Goal: Check status: Check status

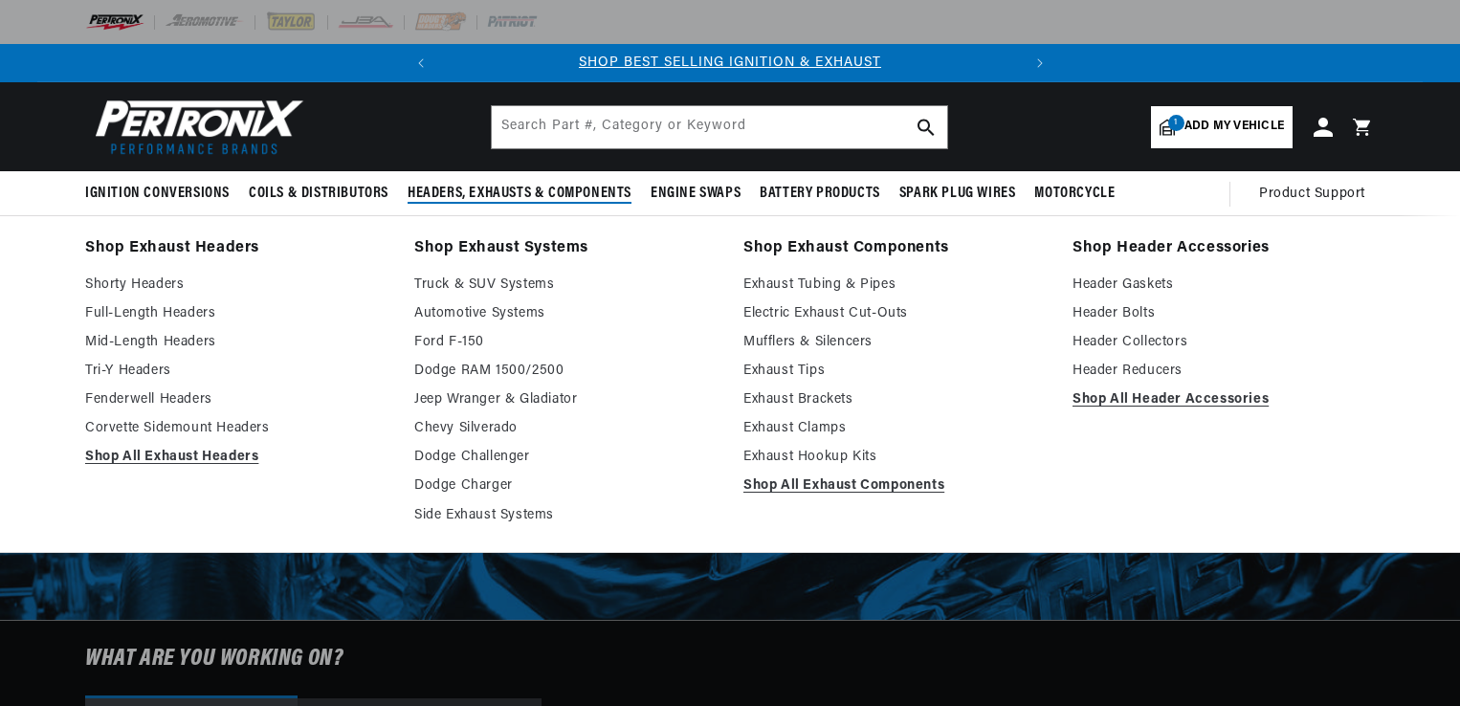
select select "1956"
select select "Chevrolet"
select select "Two-Ten-Series"
select select "265cid-4.3L"
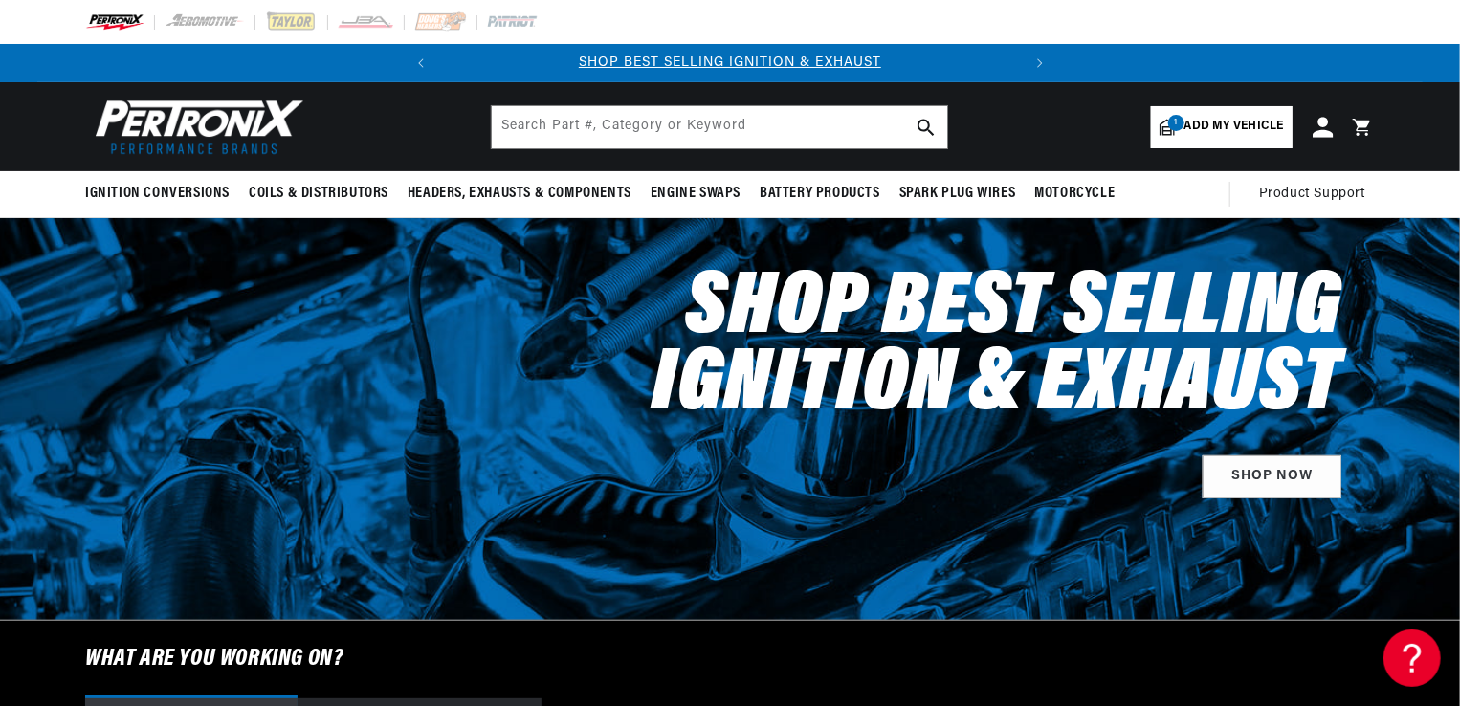
click at [1321, 136] on icon at bounding box center [1323, 127] width 20 height 20
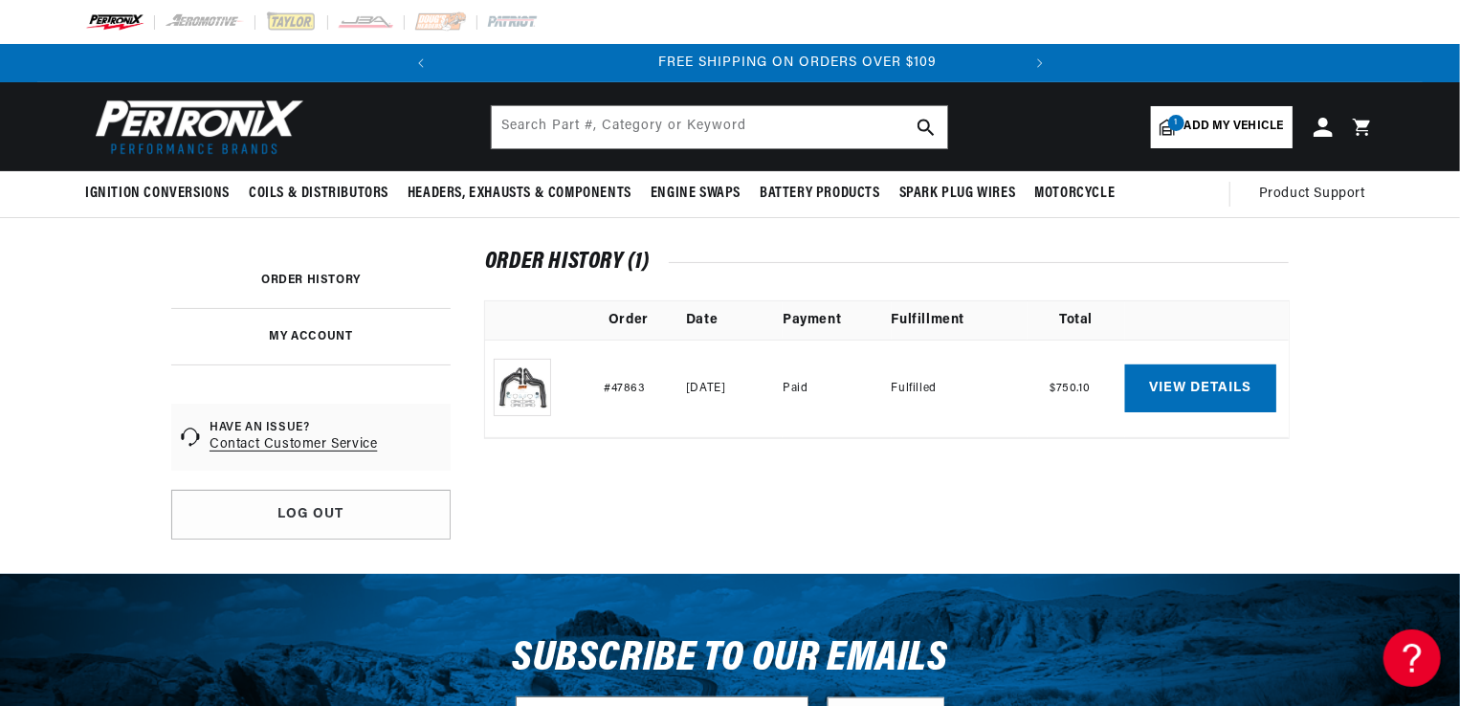
scroll to position [0, 580]
click at [1228, 387] on link "View details" at bounding box center [1200, 389] width 151 height 48
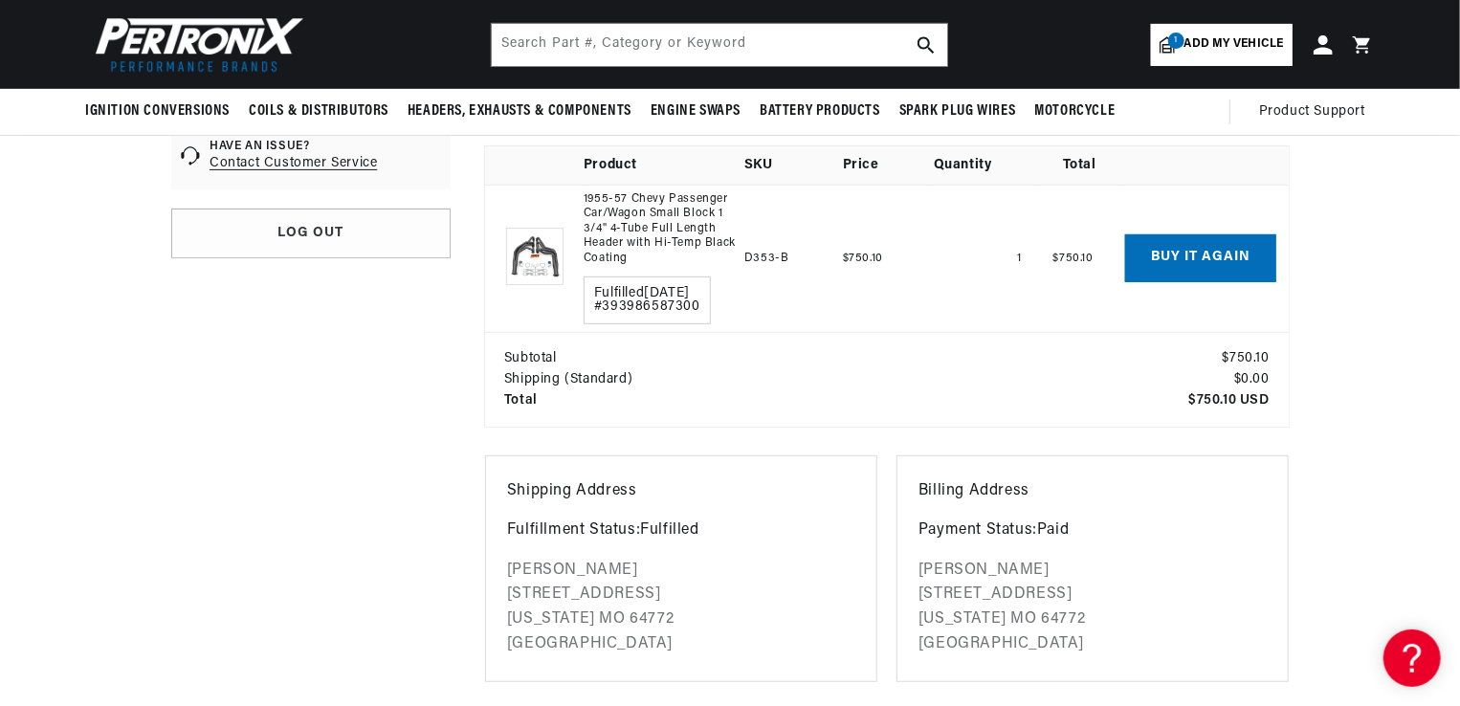
scroll to position [96, 0]
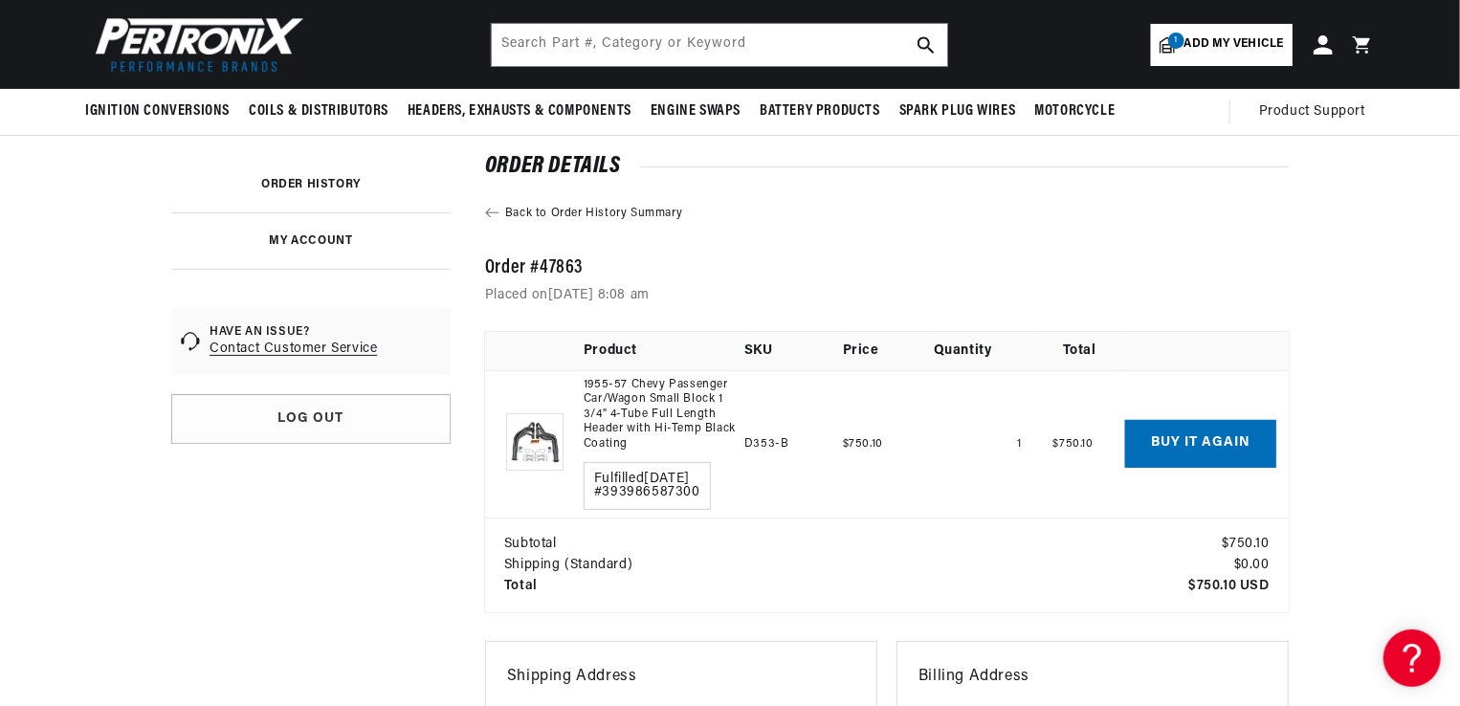
click at [654, 427] on link "1955-57 Chevy Passenger Car/Wagon Small Block 1 3/4" 4-Tube Full Length Header …" at bounding box center [660, 415] width 153 height 75
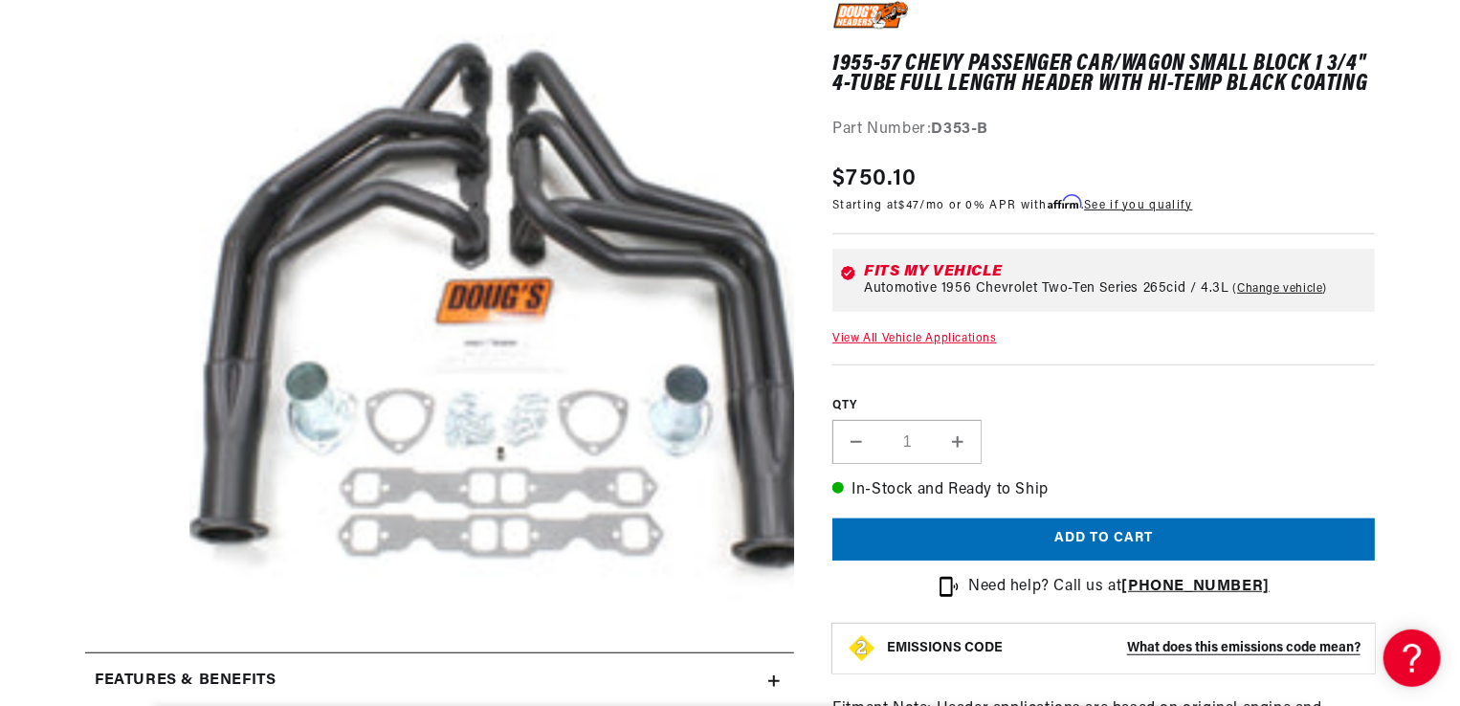
scroll to position [0, 580]
click at [130, 665] on button "Open media 1 in modal" at bounding box center [130, 665] width 0 height 0
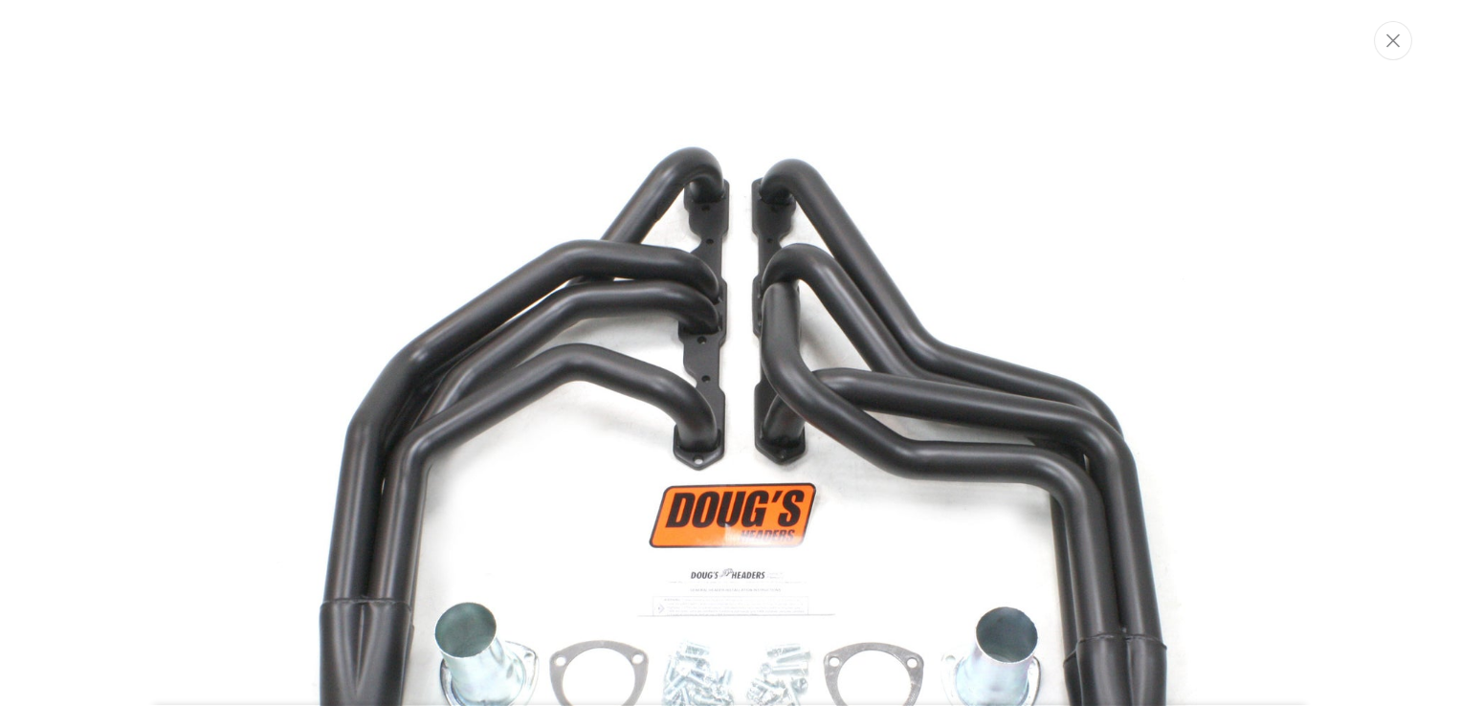
scroll to position [0, 0]
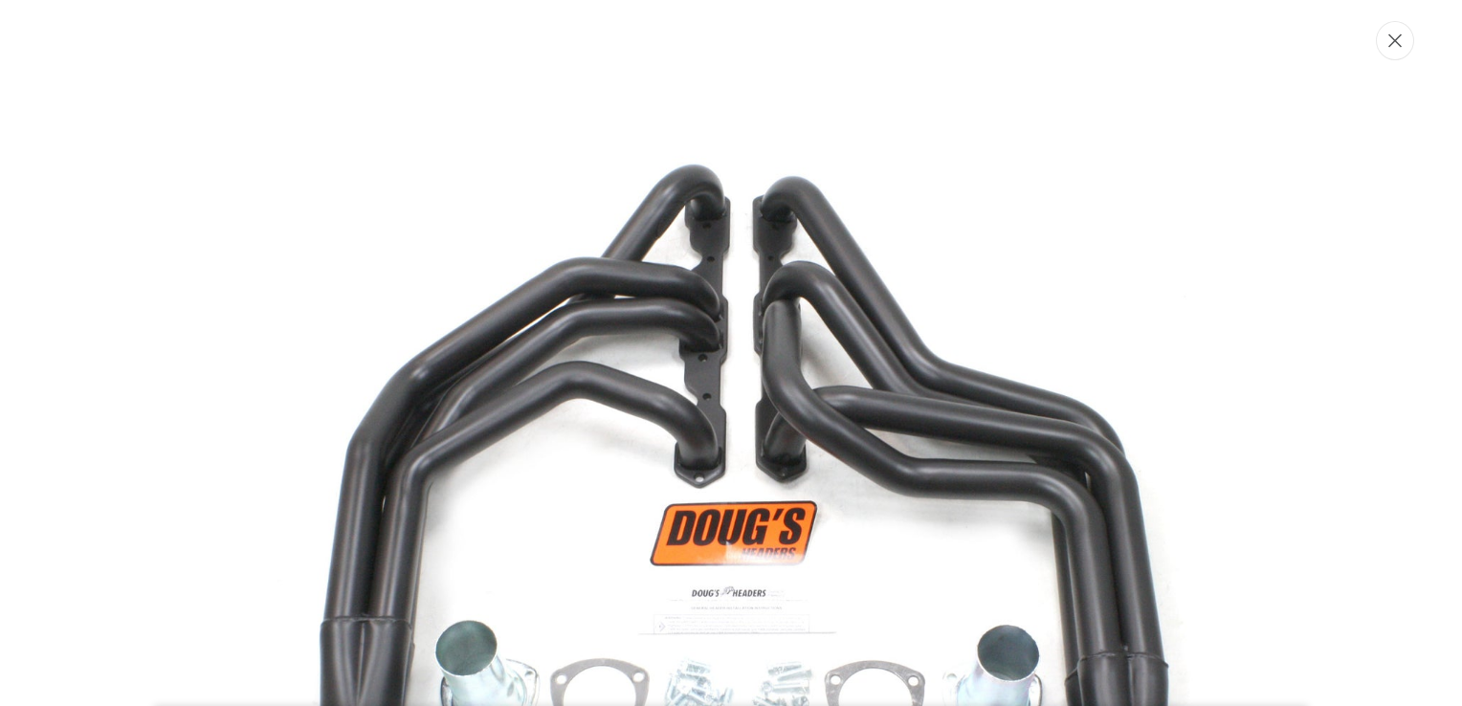
click at [1403, 51] on button "Close" at bounding box center [1395, 40] width 38 height 39
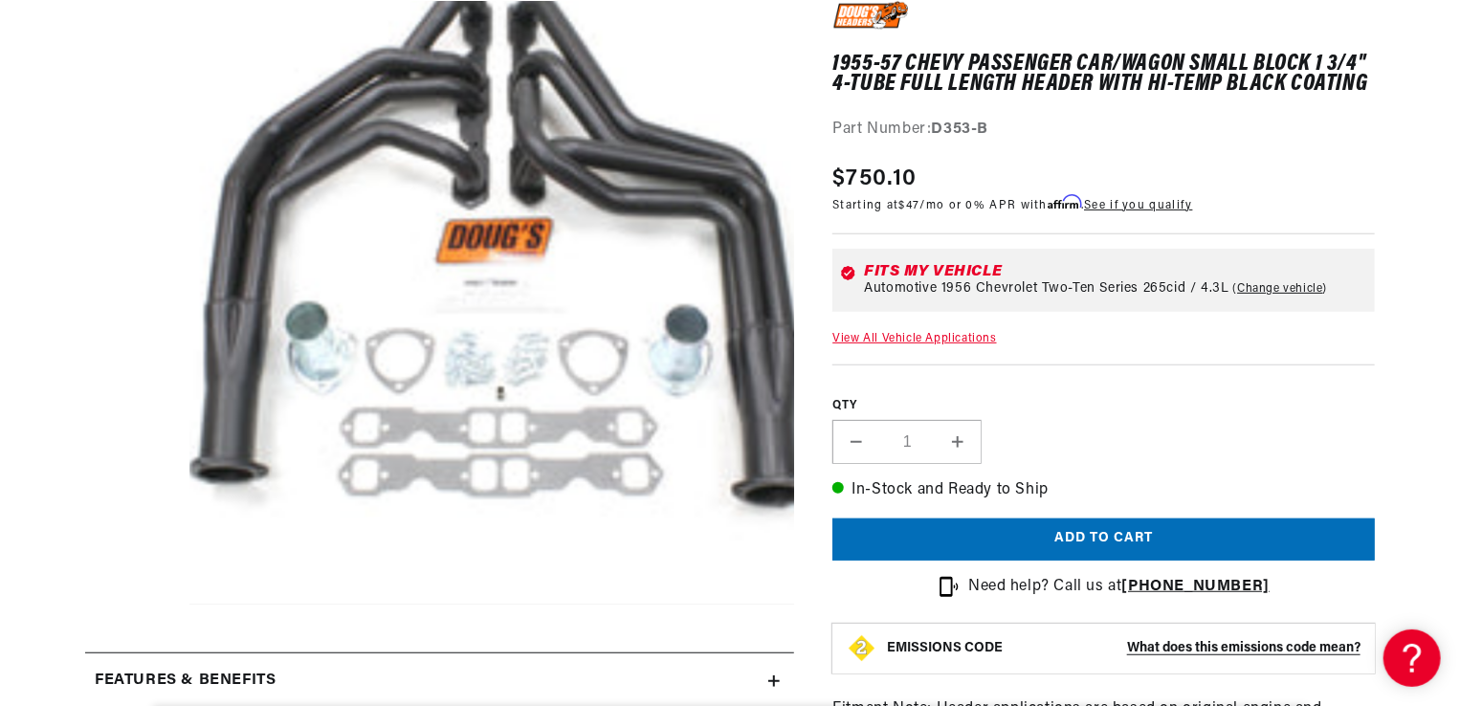
scroll to position [670, 0]
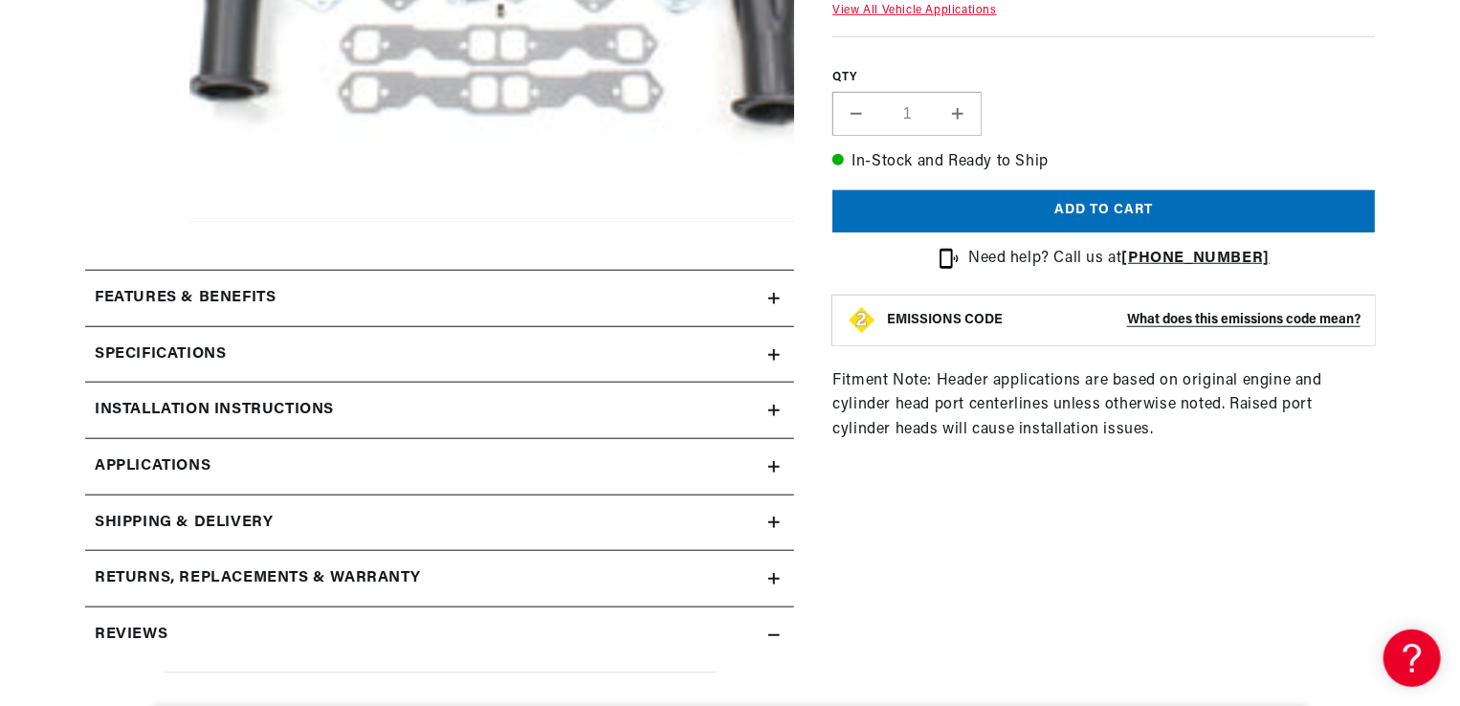
click at [773, 463] on icon at bounding box center [773, 466] width 11 height 11
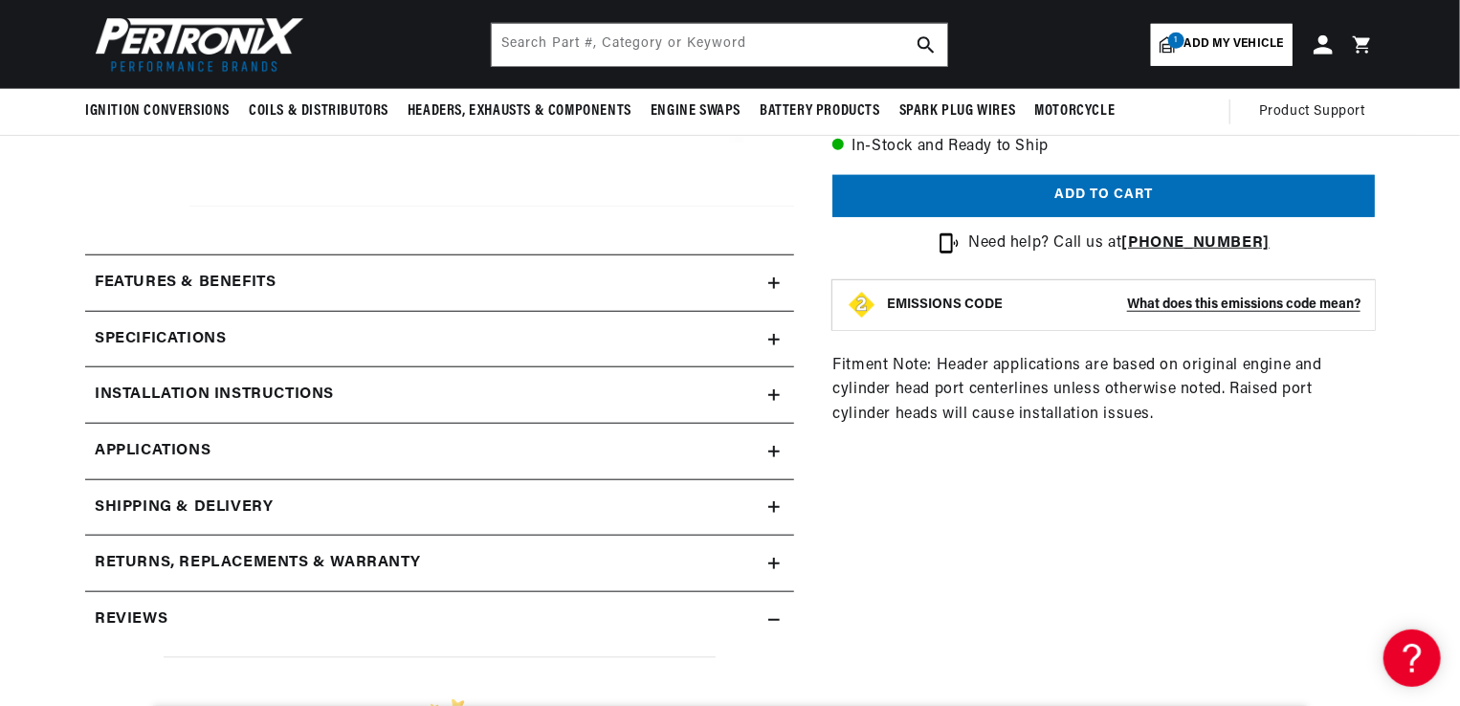
scroll to position [653, 0]
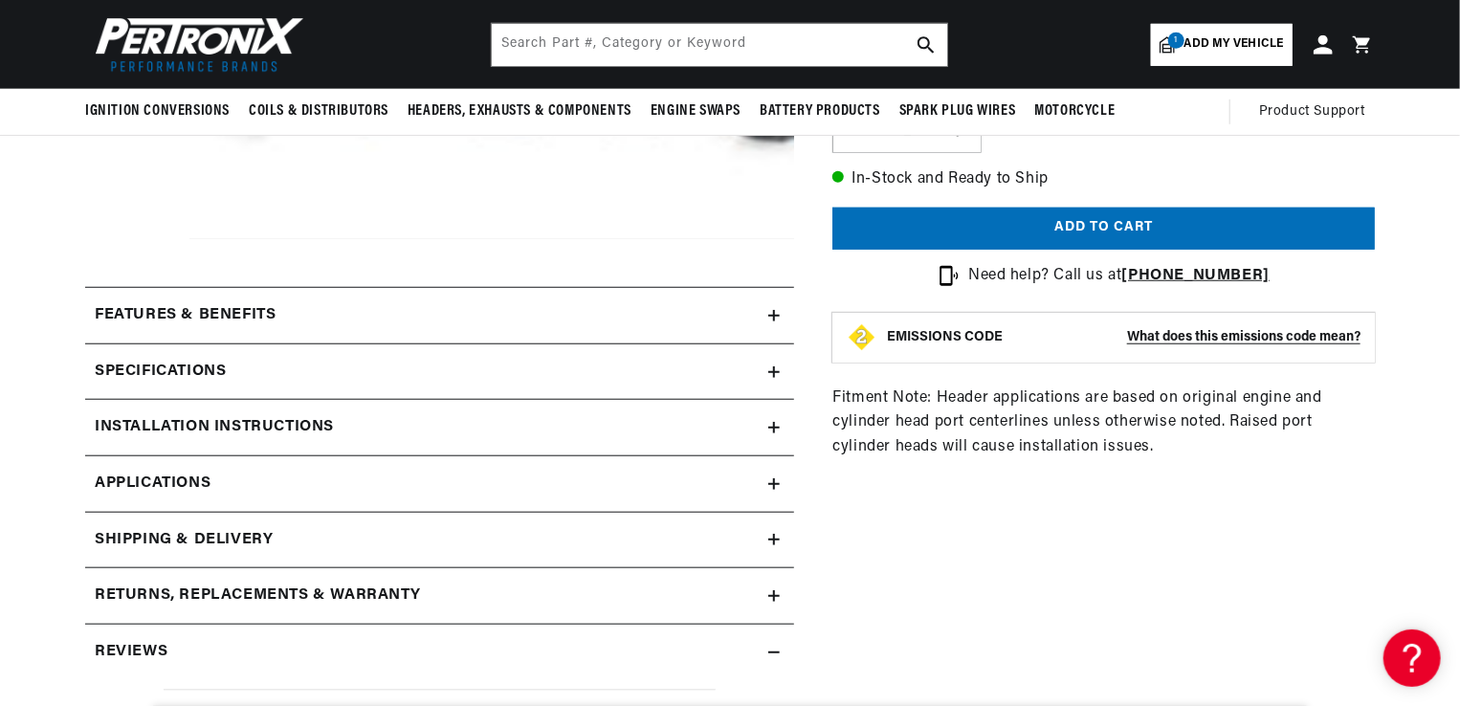
click at [774, 374] on icon at bounding box center [774, 371] width 0 height 11
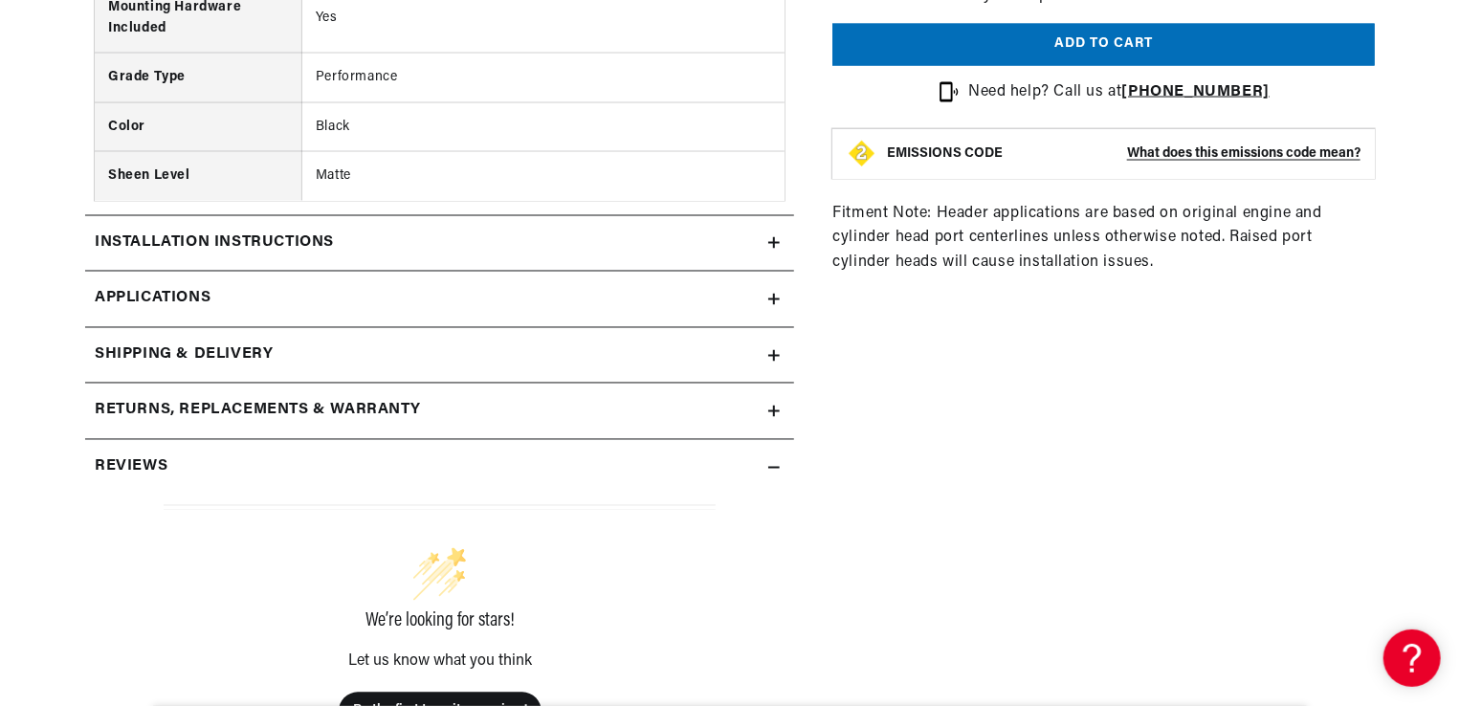
scroll to position [0, 580]
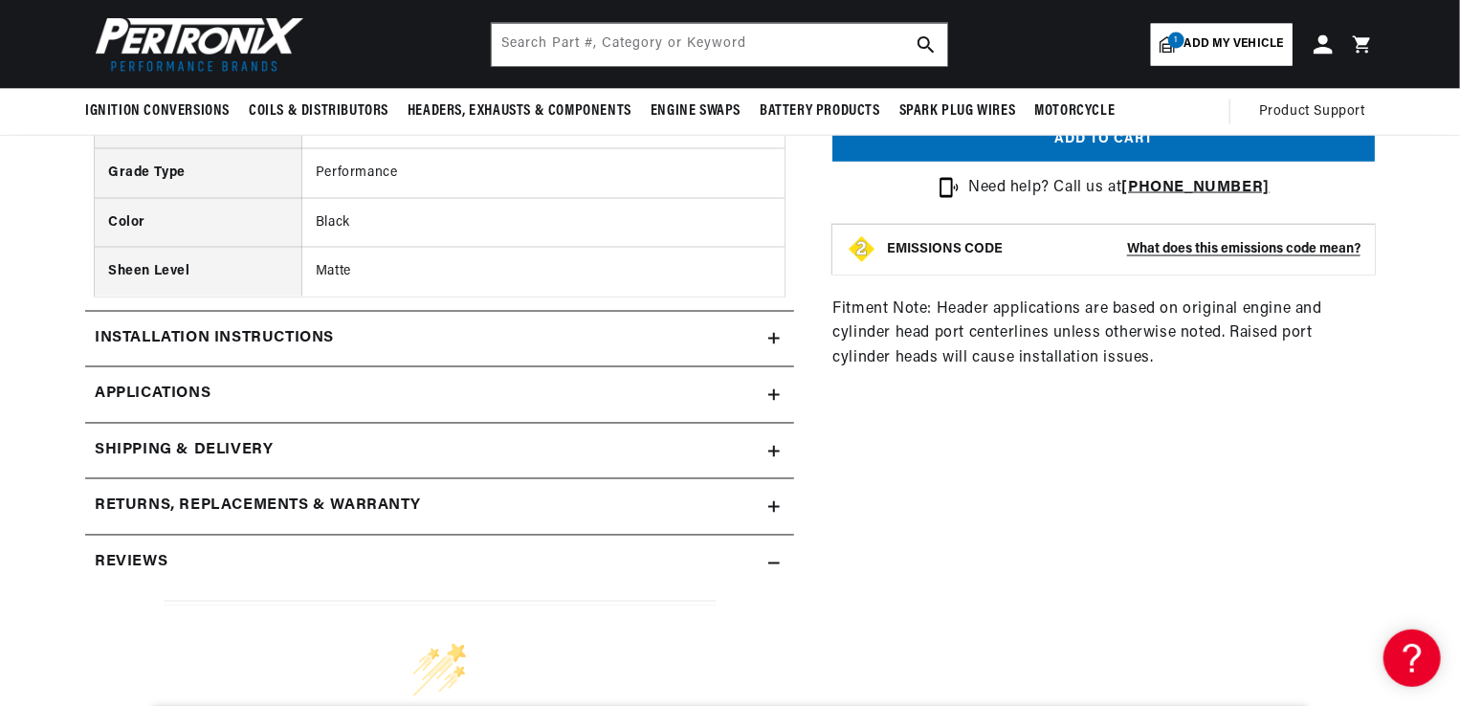
click at [774, 334] on icon at bounding box center [774, 338] width 0 height 11
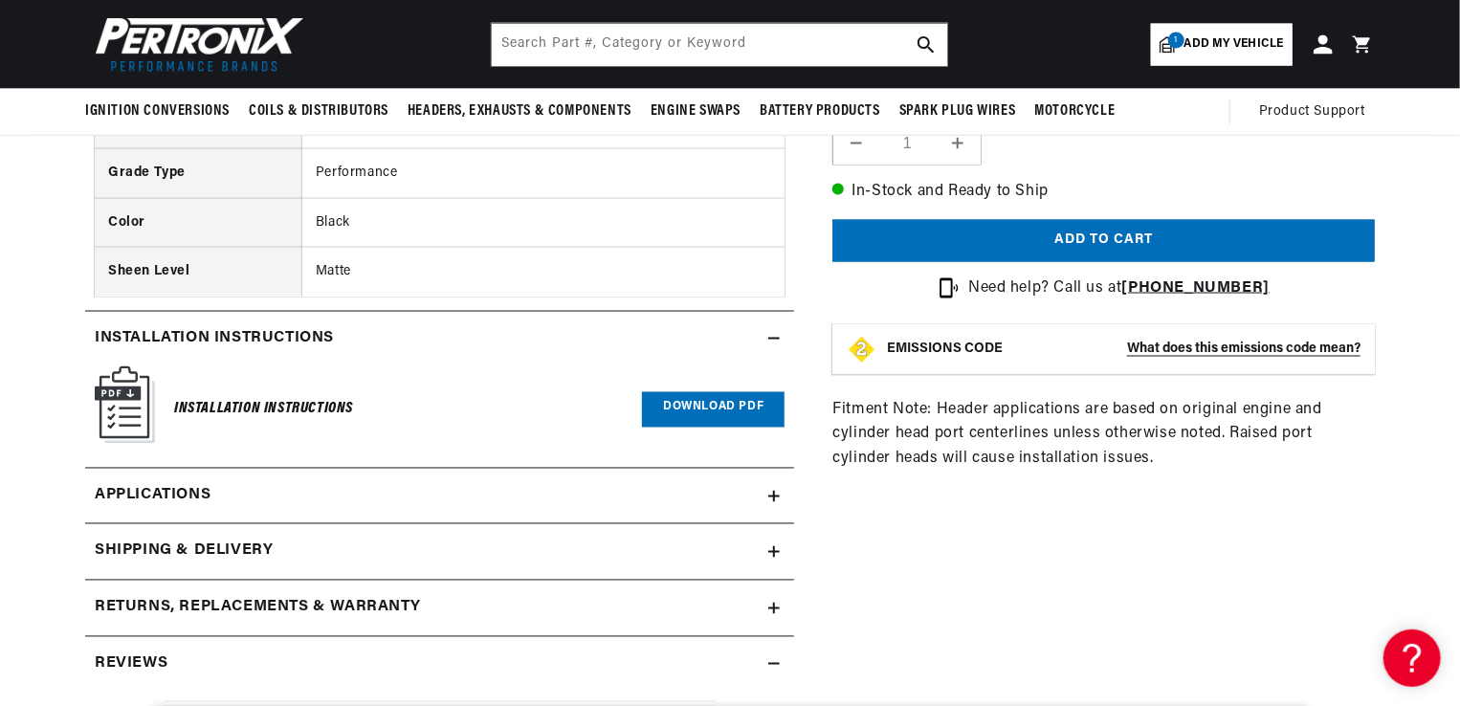
click at [742, 408] on link "Download PDF" at bounding box center [713, 409] width 143 height 35
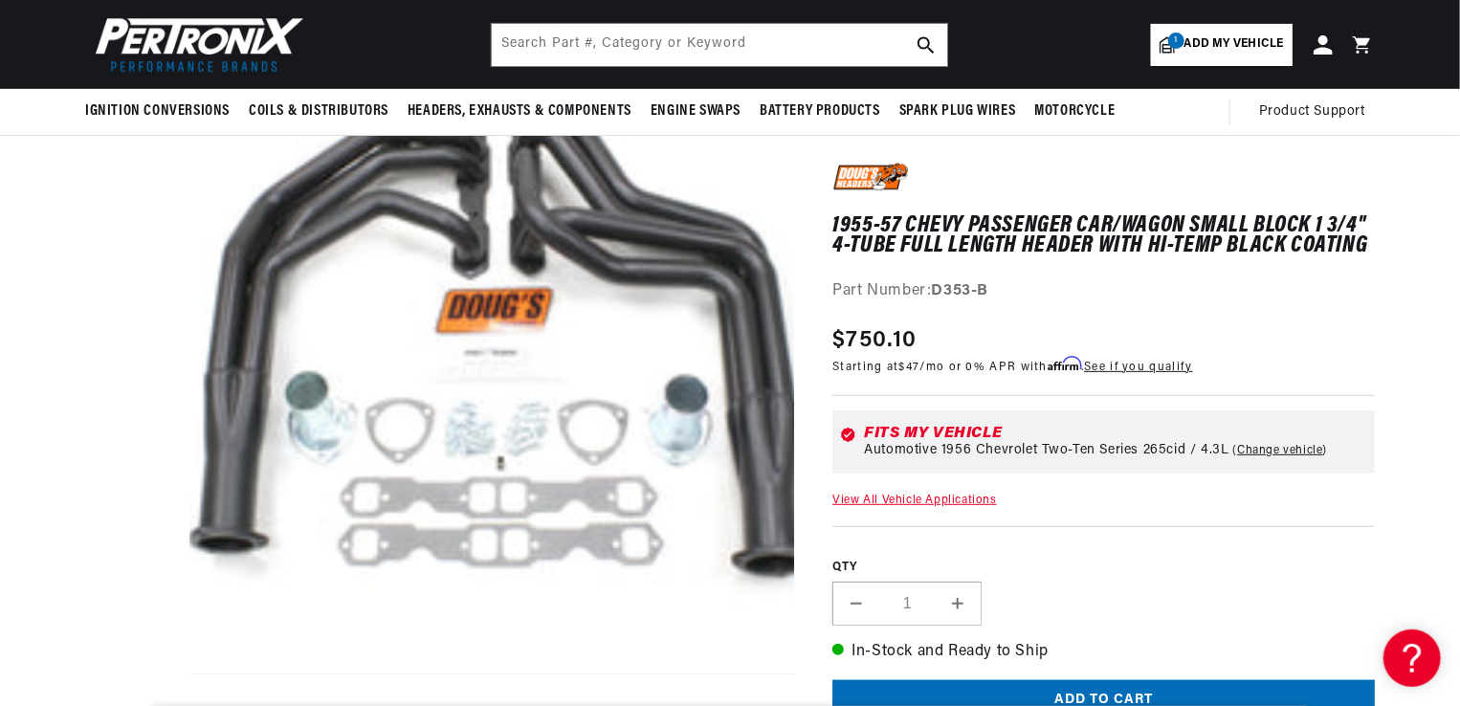
scroll to position [0, 0]
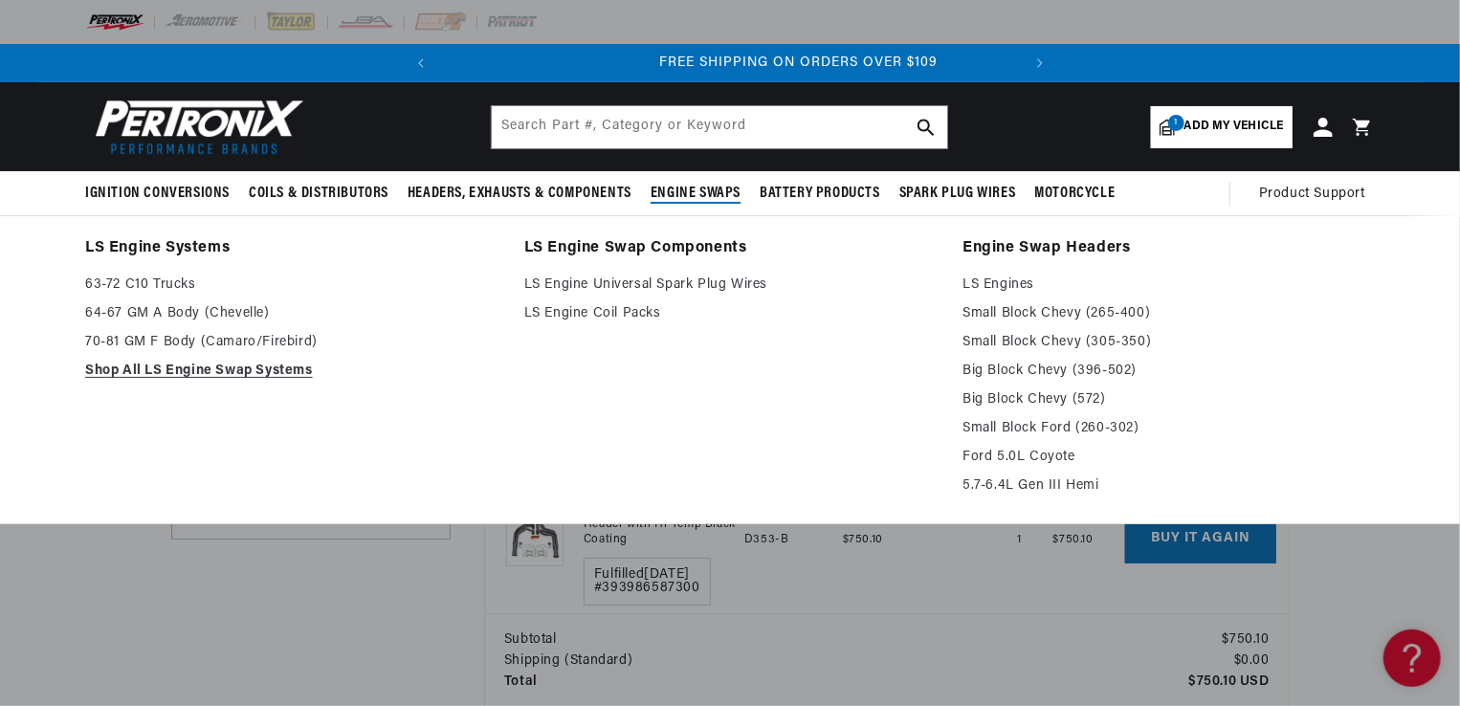
scroll to position [0, 580]
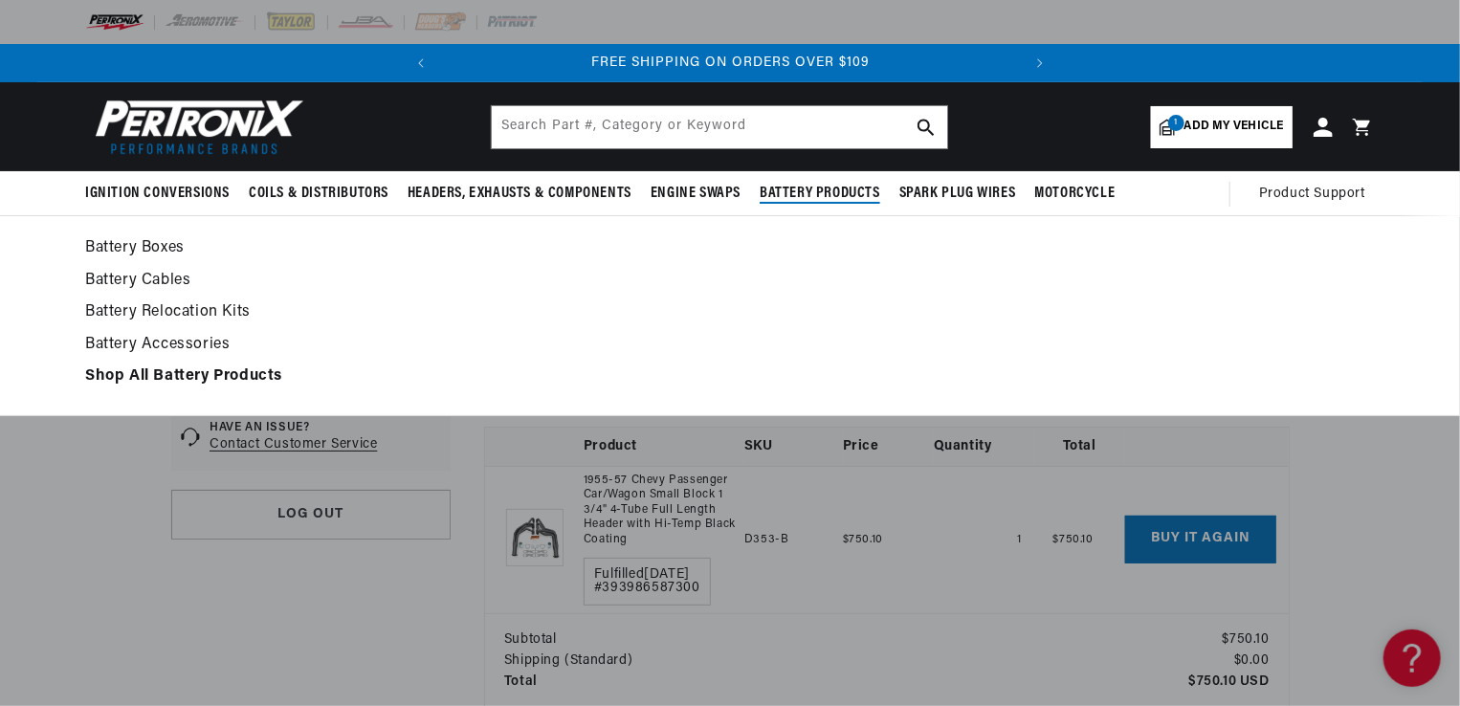
click at [237, 312] on link "Battery Relocation Kits" at bounding box center [730, 312] width 1290 height 27
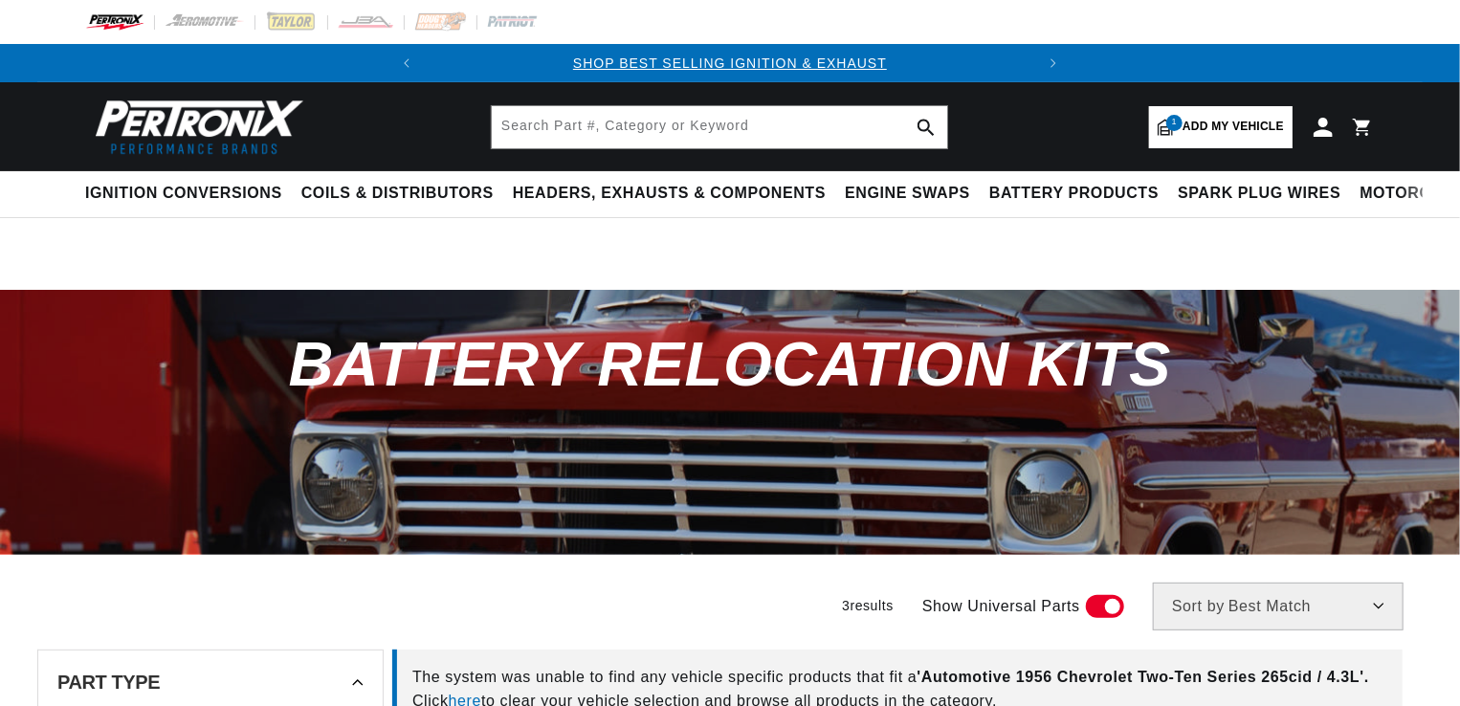
select select "1956"
select select "Chevrolet"
select select "Two-Ten-Series"
select select "265cid-4.3L"
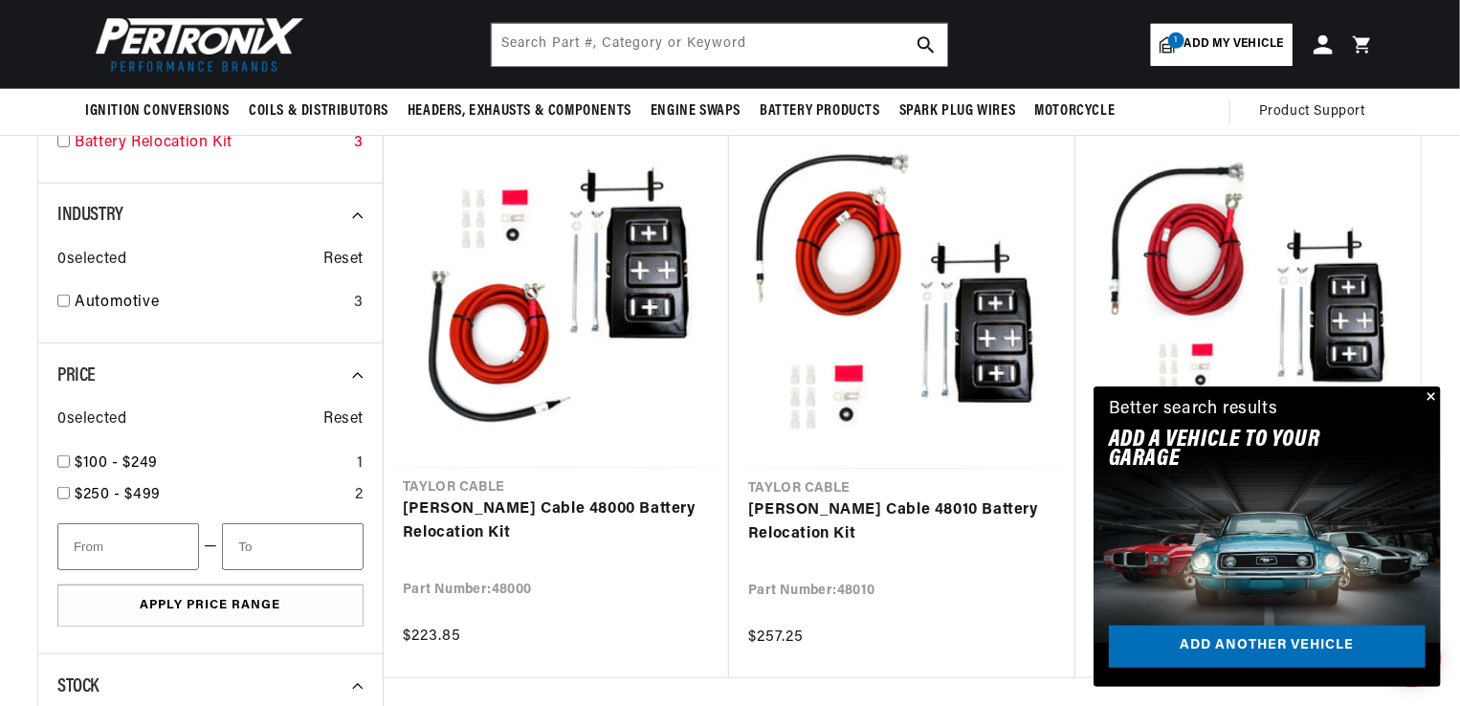
scroll to position [478, 0]
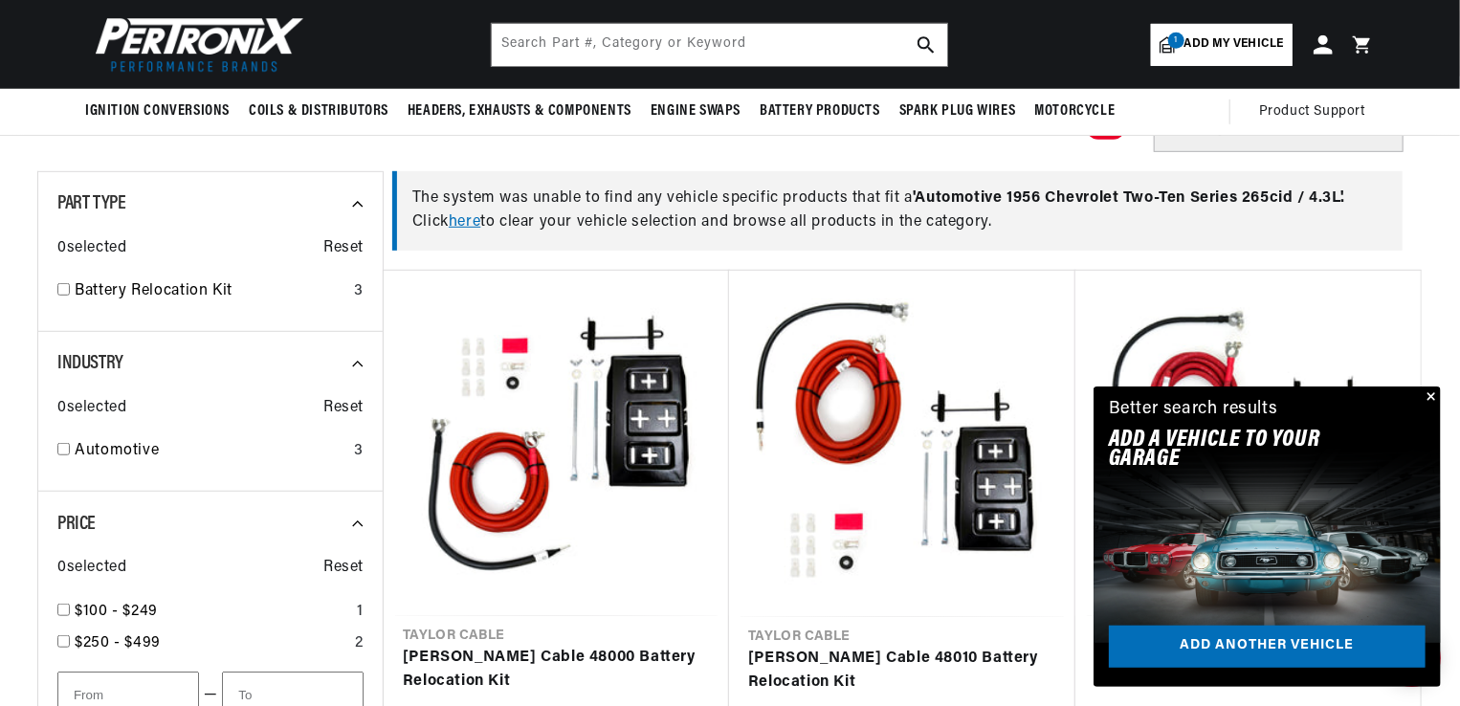
click at [1430, 392] on button "Close" at bounding box center [1429, 398] width 23 height 23
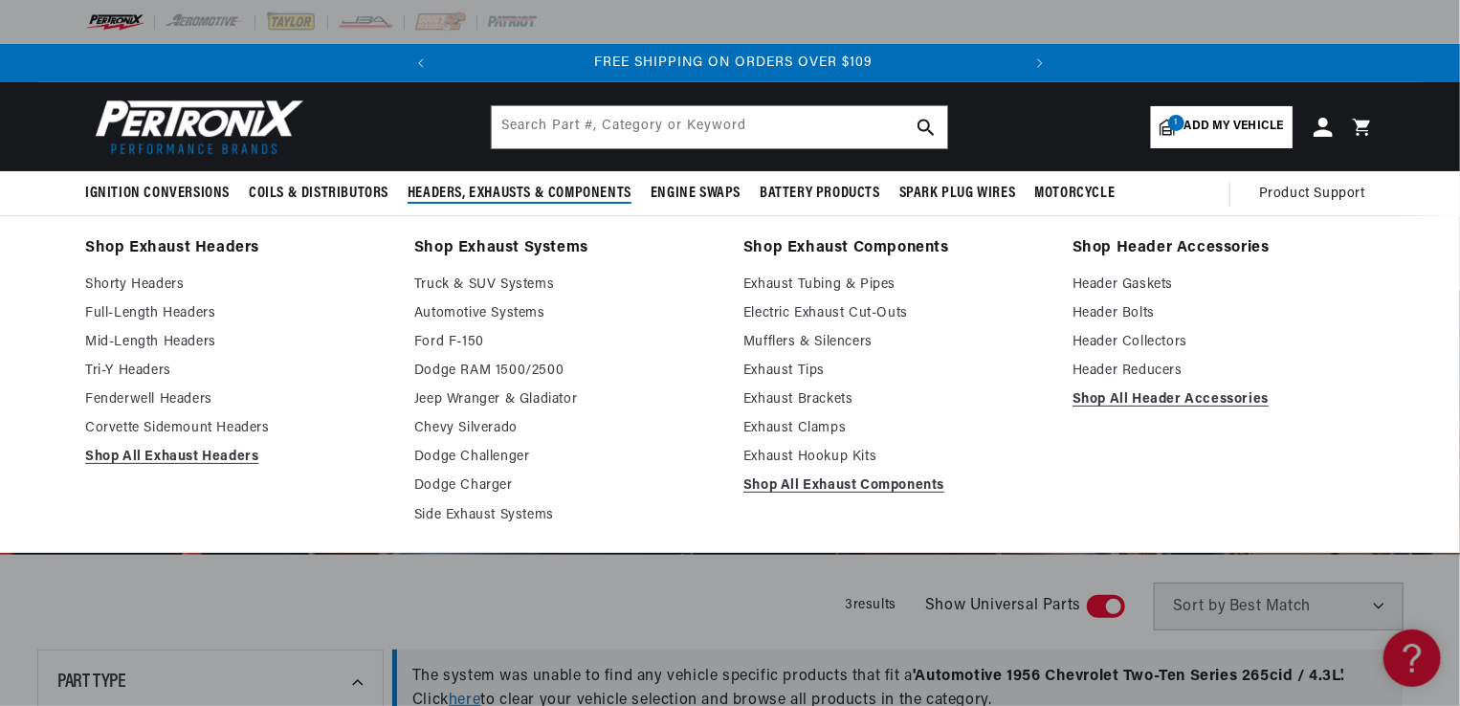
scroll to position [0, 580]
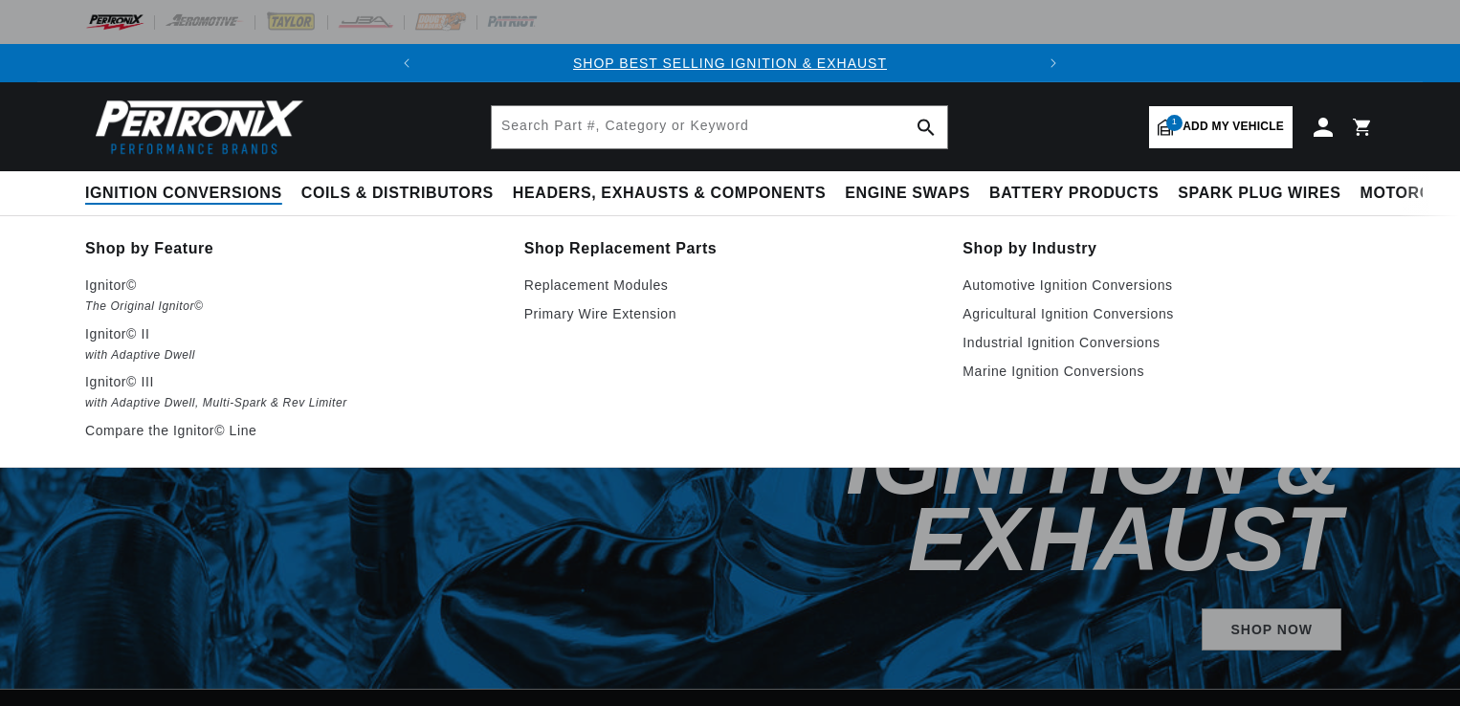
select select "1956"
select select "Chevrolet"
select select "Two-Ten-Series"
select select "265cid-4.3L"
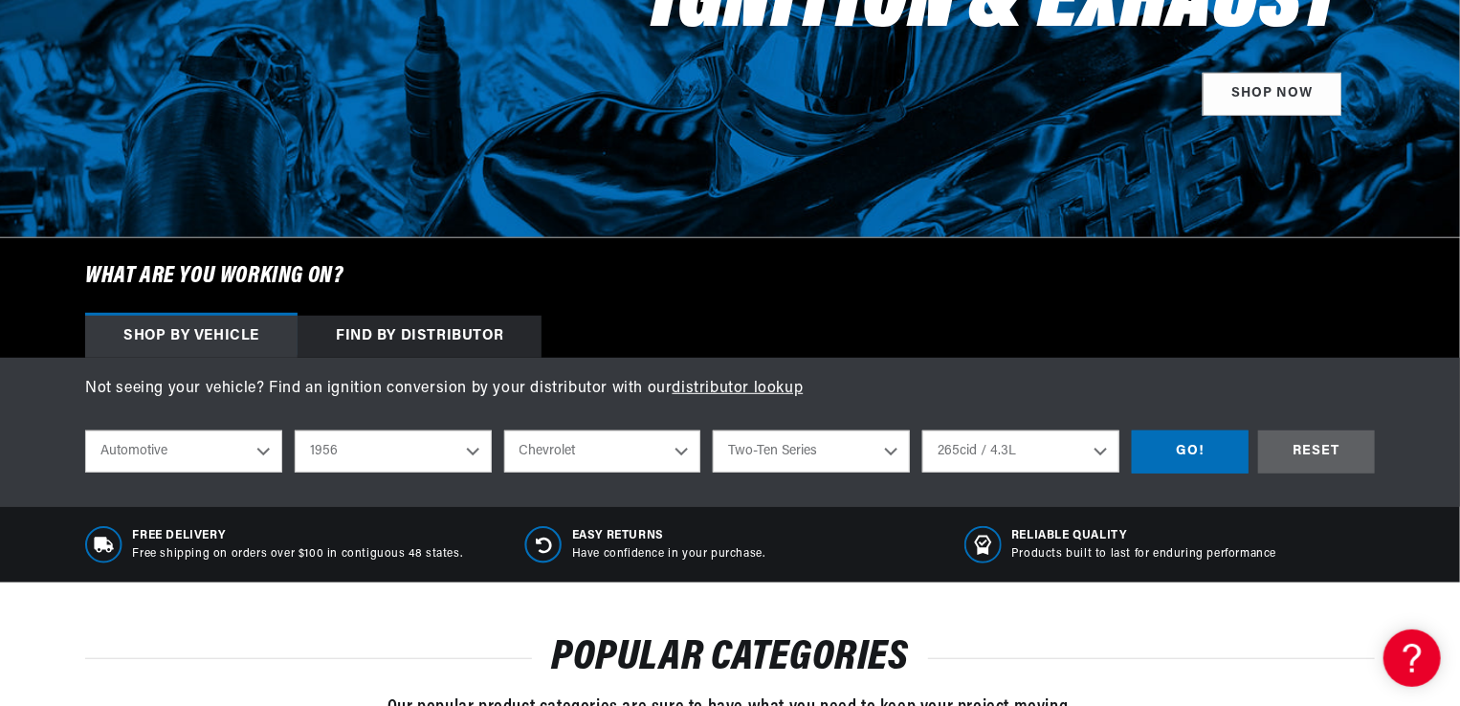
scroll to position [945, 0]
